Goal: Find specific page/section: Find specific page/section

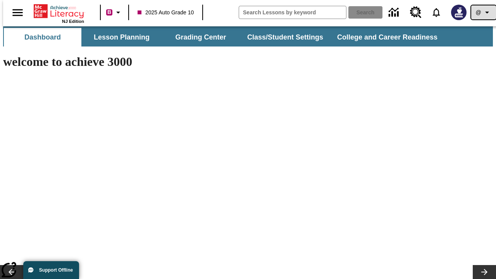
click at [482, 12] on icon "Profile/Settings" at bounding box center [486, 12] width 9 height 9
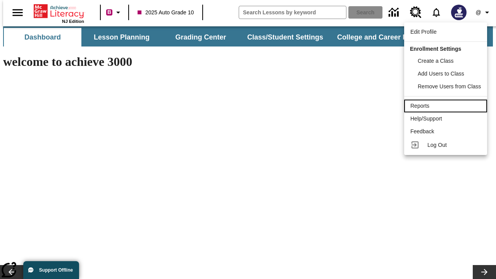
click at [447, 106] on div "Reports" at bounding box center [445, 106] width 70 height 8
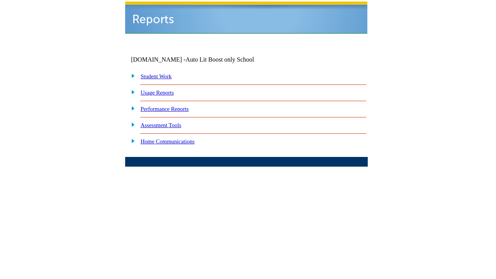
click at [172, 106] on link "Performance Reports" at bounding box center [165, 109] width 48 height 6
